Goal: Information Seeking & Learning: Find specific fact

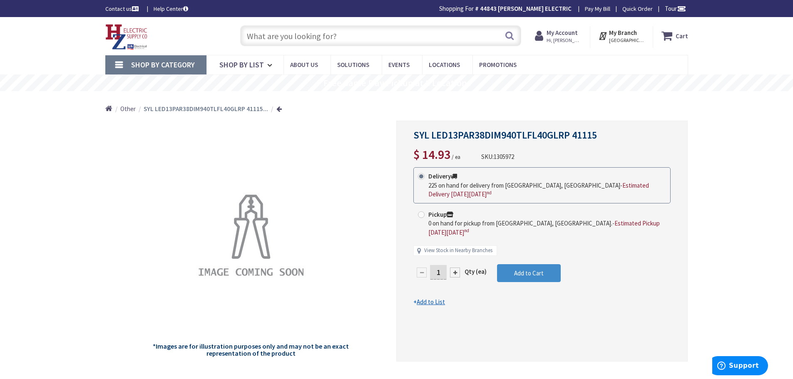
click at [338, 38] on input "text" at bounding box center [380, 35] width 281 height 21
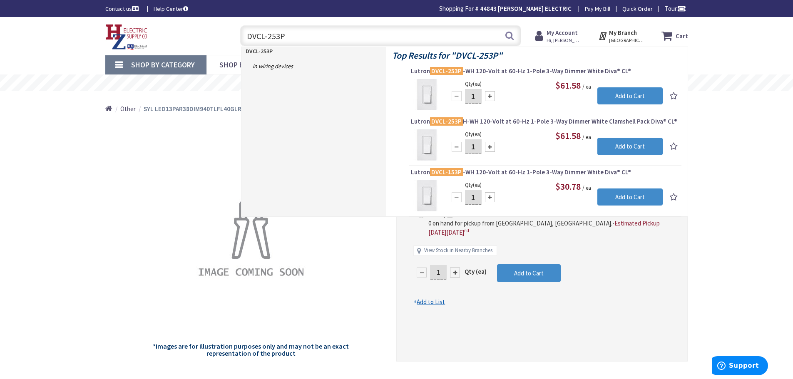
click at [309, 39] on input "DVCL-253P" at bounding box center [380, 35] width 281 height 21
type input "D"
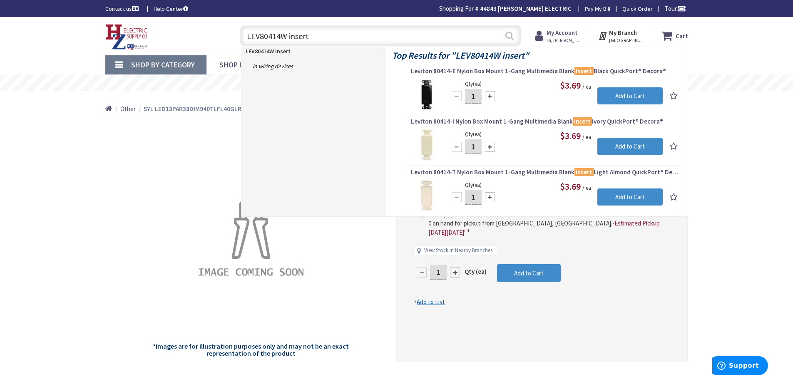
type input "LEV80414W insert"
click at [509, 34] on button "Search" at bounding box center [509, 35] width 11 height 19
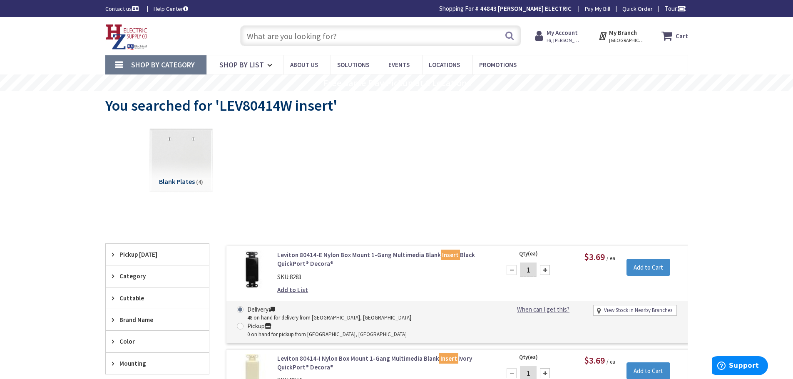
click at [388, 40] on input "text" at bounding box center [380, 35] width 281 height 21
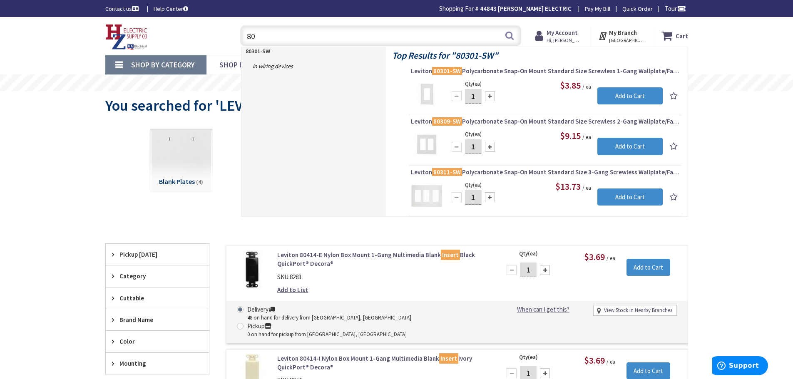
type input "8"
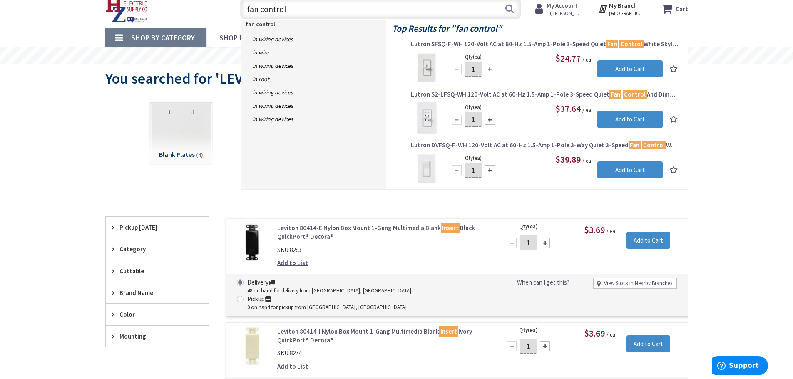
scroll to position [42, 0]
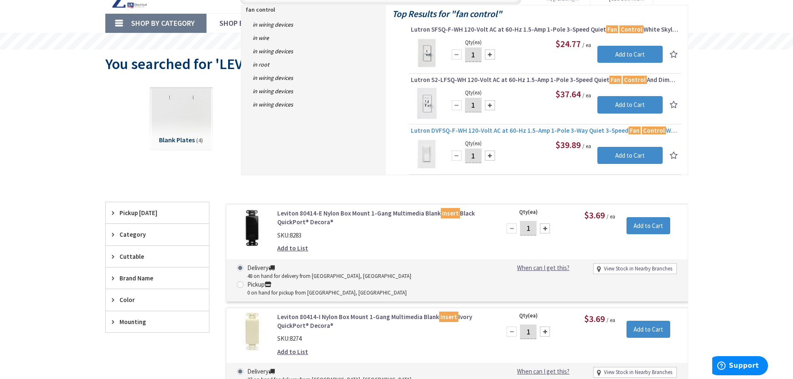
type input "fan control"
click at [416, 131] on span "Lutron DVFSQ-F-WH 120-Volt AC at 60-Hz 1.5-Amp 1-Pole 3-Way Quiet 3-Speed Fan C…" at bounding box center [545, 131] width 269 height 8
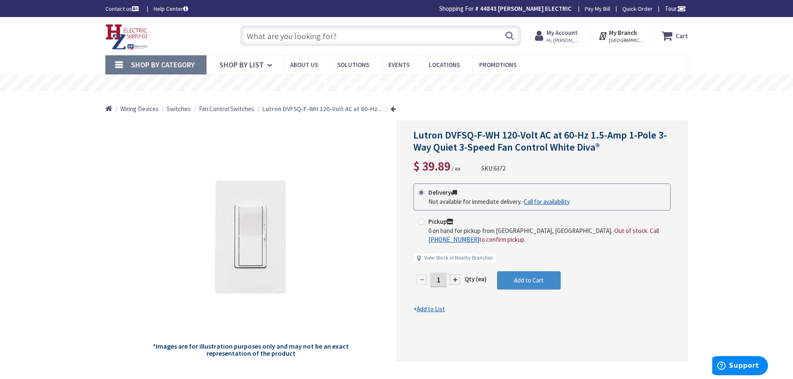
click at [309, 36] on input "text" at bounding box center [380, 35] width 281 height 21
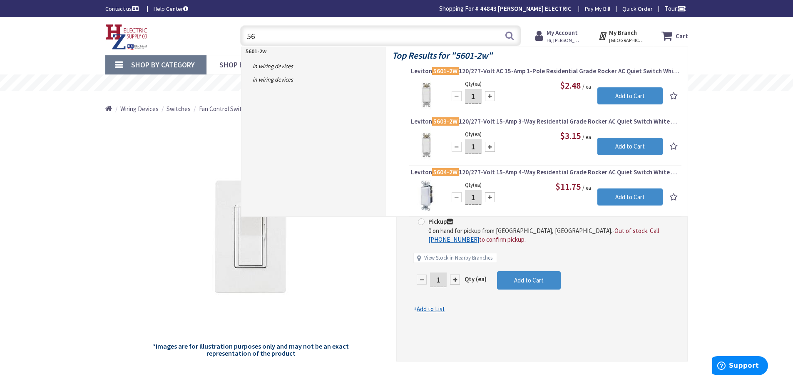
type input "5"
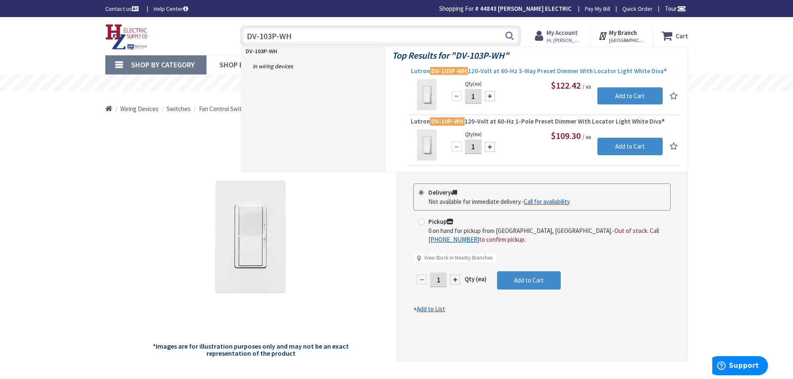
type input "DV-103P-WH"
click at [453, 72] on mark "DV-103P-WH" at bounding box center [449, 71] width 38 height 10
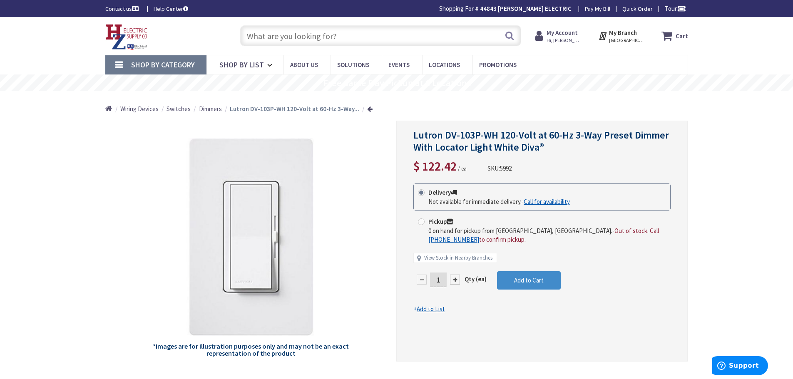
click at [349, 36] on input "text" at bounding box center [380, 35] width 281 height 21
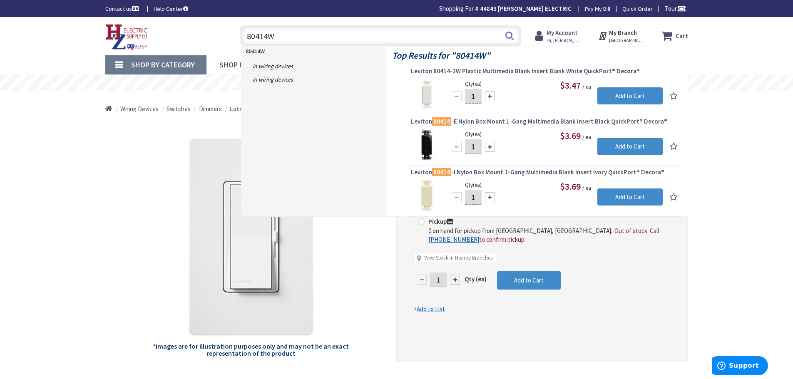
type input "80414W"
click at [531, 72] on span "Leviton 80414-2W Plastic Multimedia Blank Insert Blank White QuickPort® Decora®" at bounding box center [545, 71] width 269 height 8
